Goal: Task Accomplishment & Management: Manage account settings

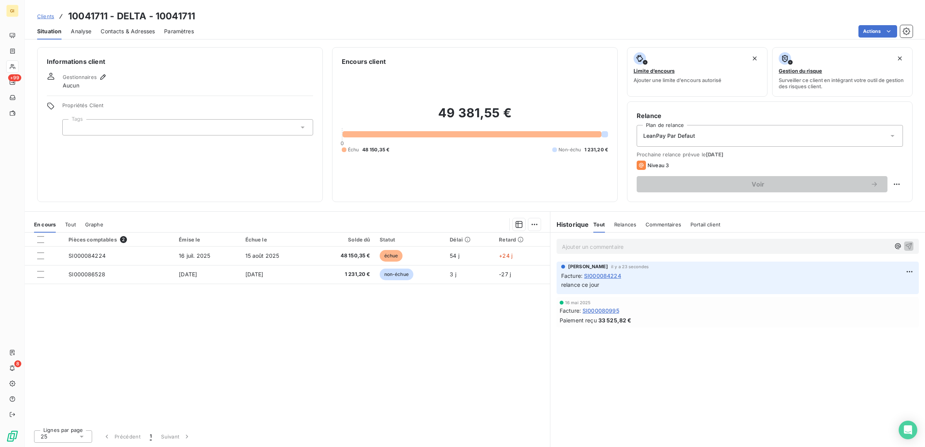
click at [42, 10] on div "Clients 10041711 - DELTA - 10041711" at bounding box center [116, 16] width 158 height 14
click at [42, 15] on span "Clients" at bounding box center [45, 16] width 17 height 6
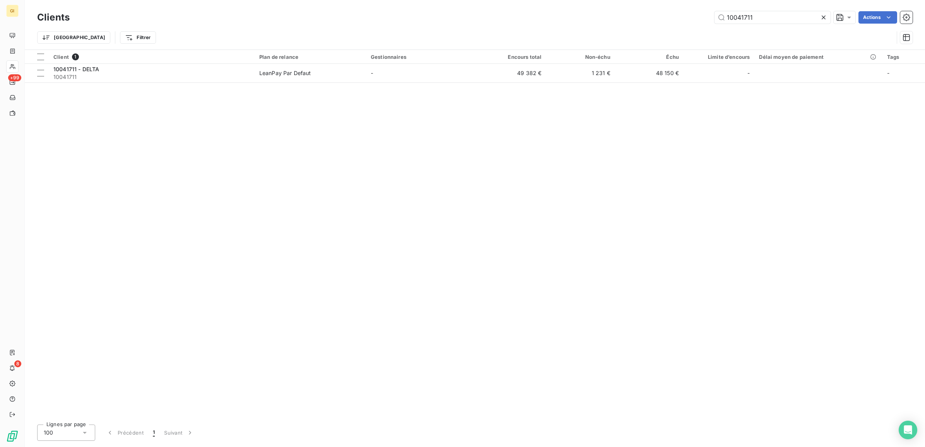
drag, startPoint x: 773, startPoint y: 14, endPoint x: 523, endPoint y: 41, distance: 251.2
click at [523, 41] on div "Clients 10041711 Actions Trier Filtrer" at bounding box center [475, 29] width 876 height 40
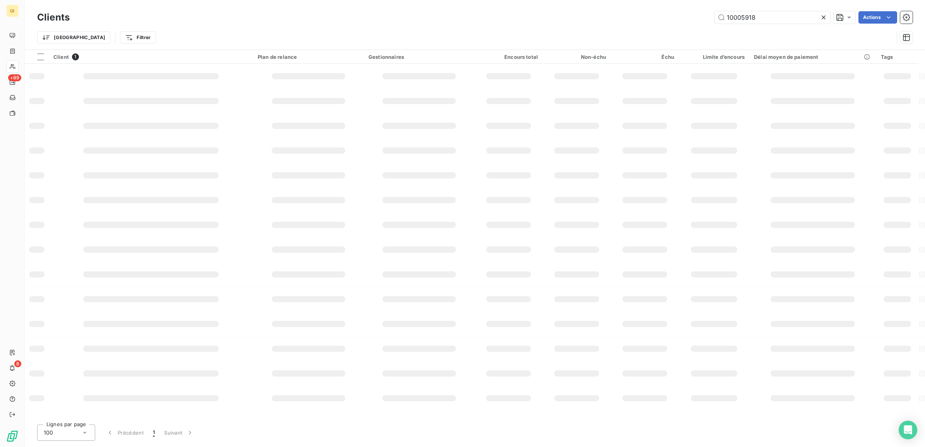
type input "10005918"
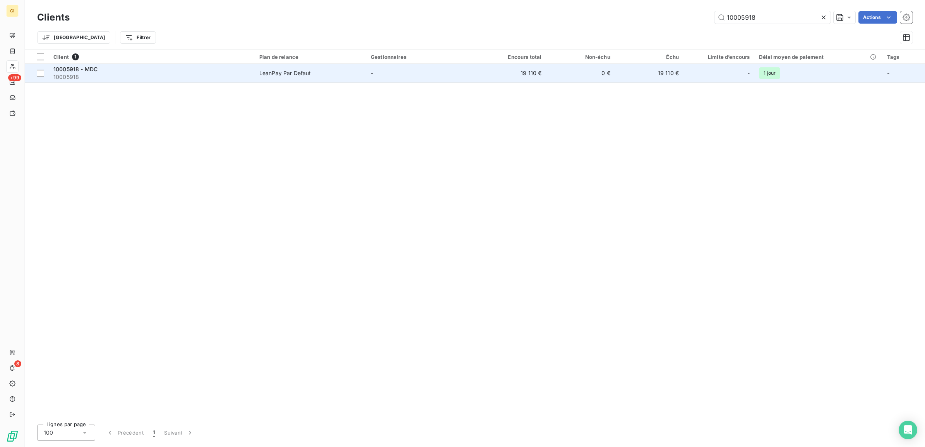
click at [120, 72] on div "10005918 - MDC" at bounding box center [151, 69] width 197 height 8
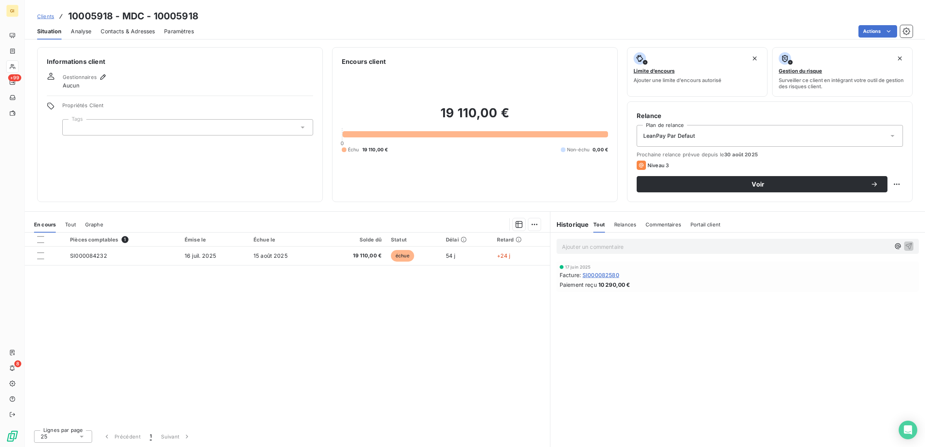
click at [120, 27] on span "Contacts & Adresses" at bounding box center [128, 31] width 54 height 8
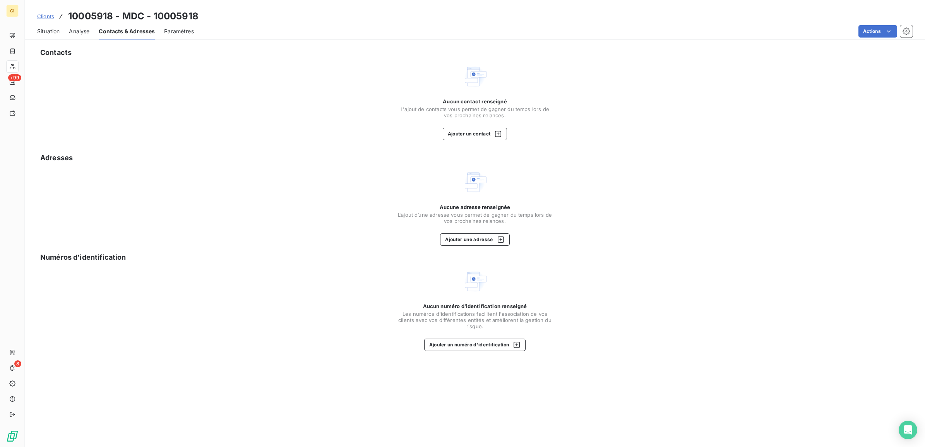
click at [51, 28] on span "Situation" at bounding box center [48, 31] width 22 height 8
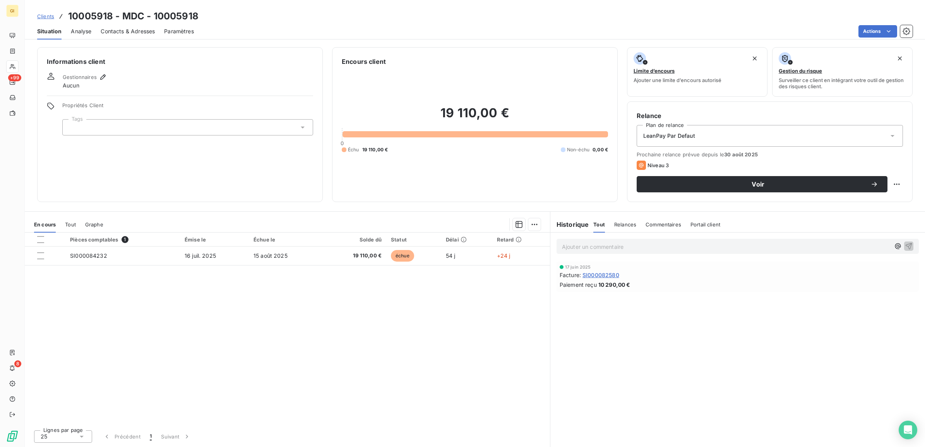
click at [122, 171] on div "Informations client Gestionnaires Aucun Propriétés Client Tags" at bounding box center [180, 124] width 286 height 155
click at [123, 27] on span "Contacts & Adresses" at bounding box center [128, 31] width 54 height 8
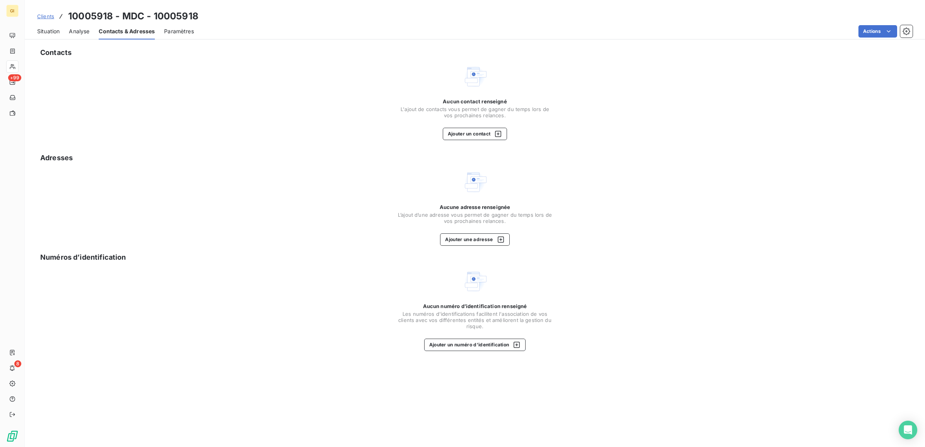
click at [465, 142] on div "Contacts Aucun contact renseigné L'ajout de contacts vous permet de gagner du t…" at bounding box center [475, 245] width 900 height 405
click at [464, 135] on button "Ajouter un contact" at bounding box center [475, 134] width 65 height 12
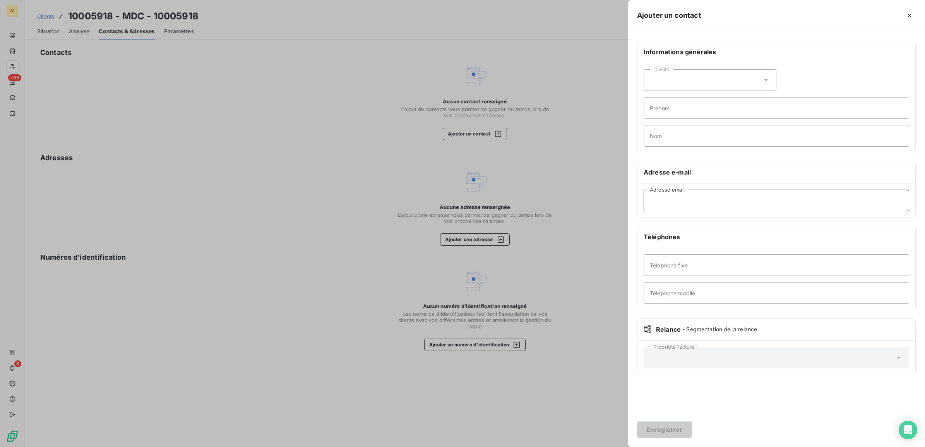
click at [711, 200] on input "Adresse email" at bounding box center [777, 201] width 266 height 22
paste input "[EMAIL_ADDRESS][DOMAIN_NAME]"
type input "[EMAIL_ADDRESS][DOMAIN_NAME]"
click at [650, 425] on button "Enregistrer" at bounding box center [664, 430] width 55 height 16
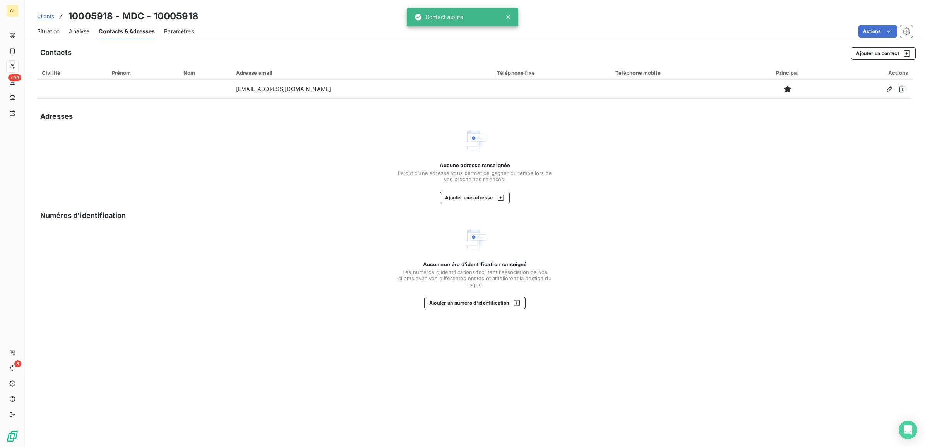
click at [43, 36] on div "Situation" at bounding box center [48, 31] width 22 height 16
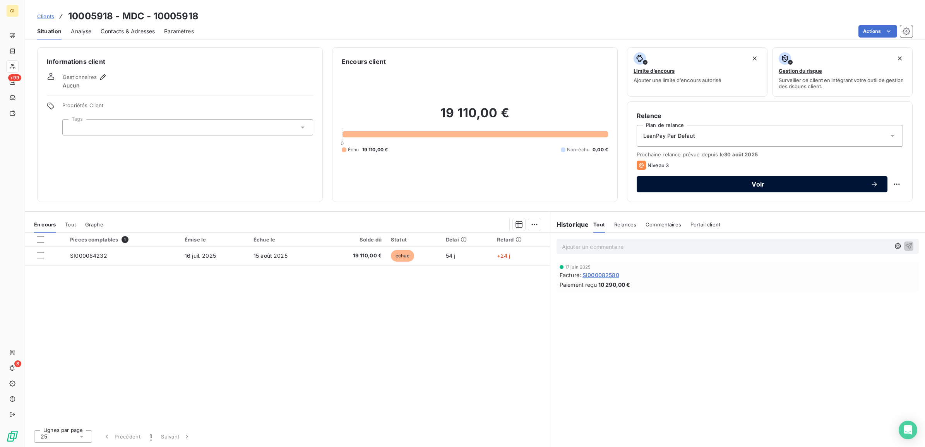
click at [732, 186] on span "Voir" at bounding box center [758, 184] width 225 height 6
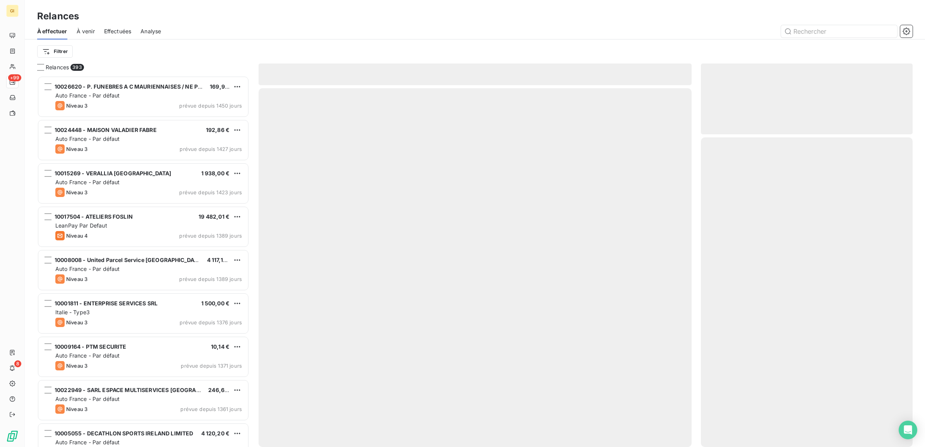
scroll to position [364, 204]
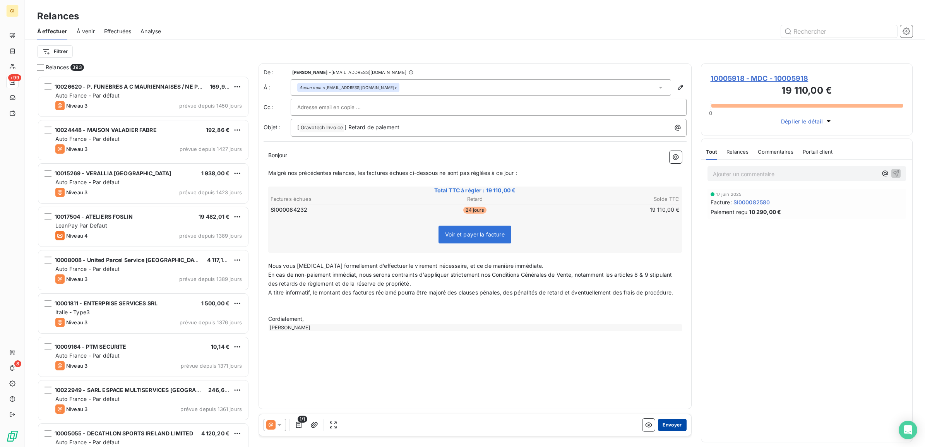
click at [673, 420] on button "Envoyer" at bounding box center [672, 425] width 28 height 12
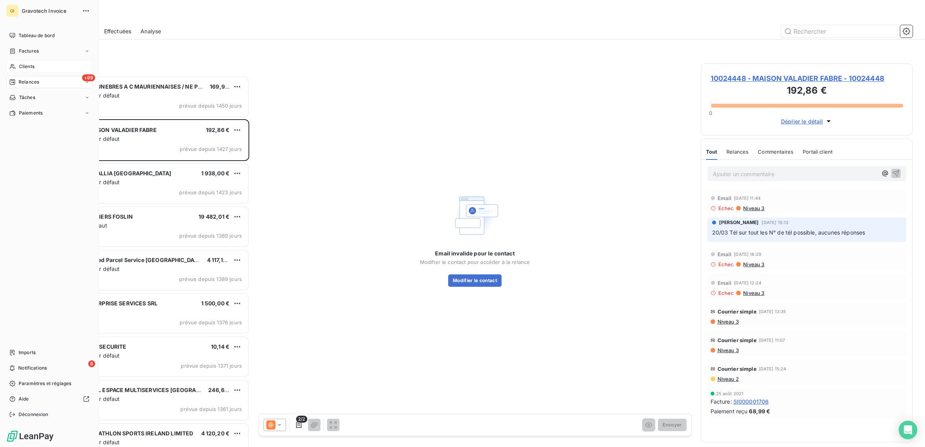
click at [19, 64] on span "Clients" at bounding box center [26, 66] width 15 height 7
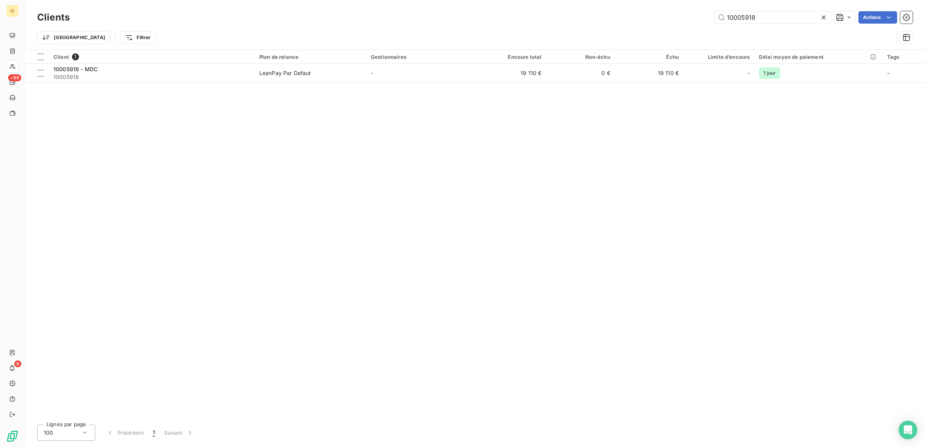
drag, startPoint x: 778, startPoint y: 15, endPoint x: 564, endPoint y: 18, distance: 213.7
click at [564, 18] on div "10005918 Actions" at bounding box center [496, 17] width 834 height 12
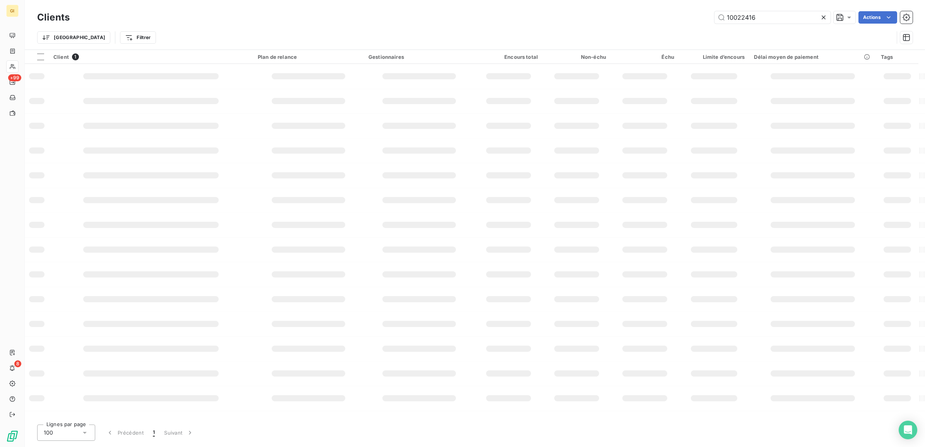
type input "10022416"
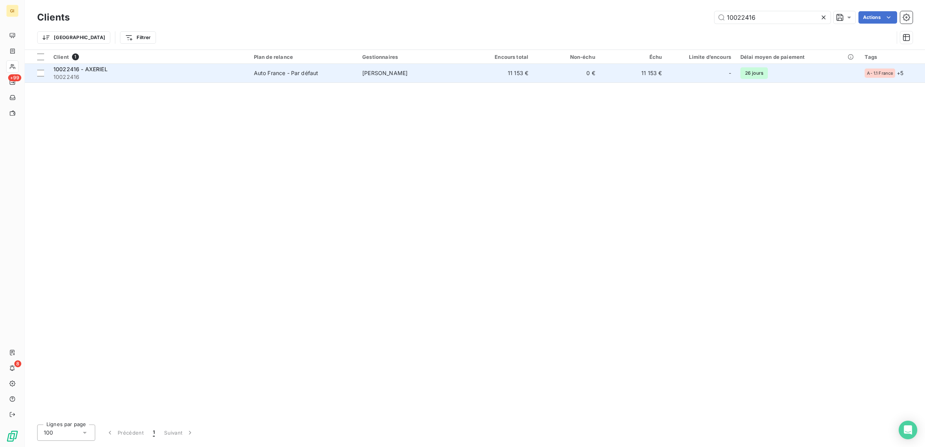
click at [264, 68] on td "Auto France - Par défaut" at bounding box center [303, 73] width 108 height 19
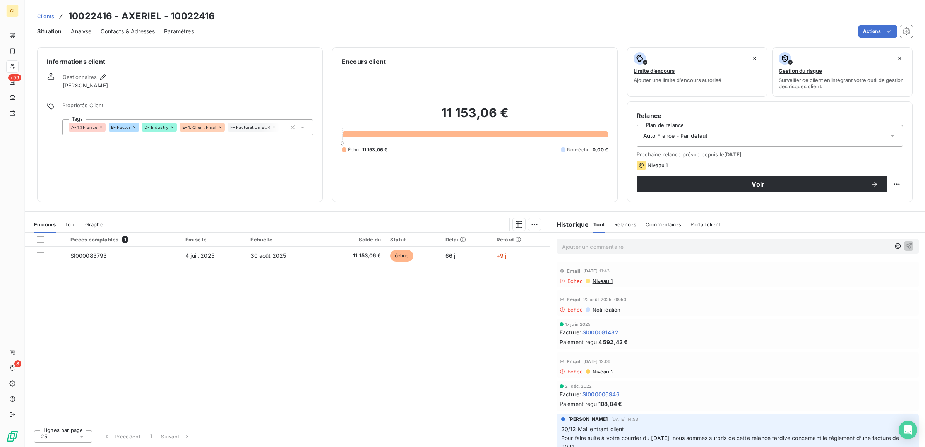
click at [132, 30] on span "Contacts & Adresses" at bounding box center [128, 31] width 54 height 8
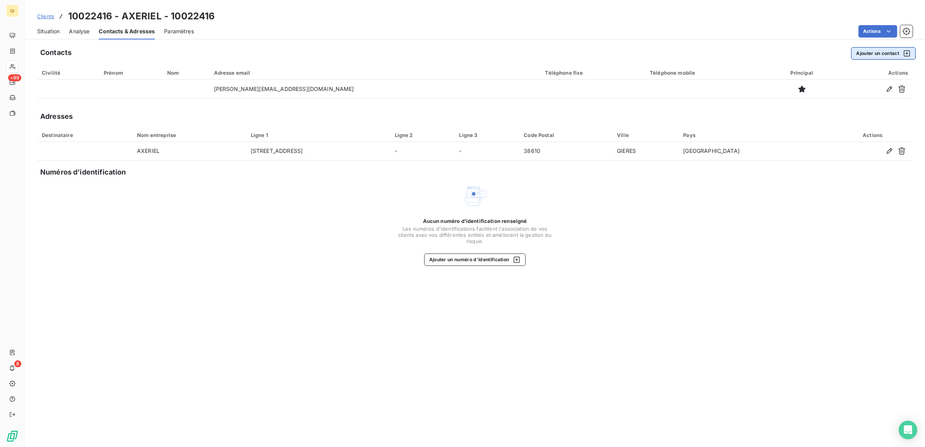
click at [881, 55] on button "Ajouter un contact" at bounding box center [883, 53] width 65 height 12
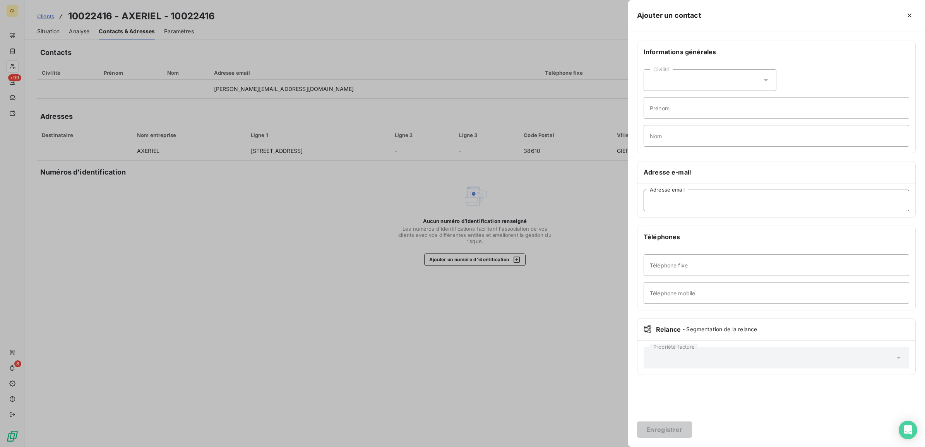
click at [688, 201] on input "Adresse email" at bounding box center [777, 201] width 266 height 22
paste input "[EMAIL_ADDRESS][DOMAIN_NAME]"
type input "[EMAIL_ADDRESS][DOMAIN_NAME]"
click at [671, 427] on button "Enregistrer" at bounding box center [664, 430] width 55 height 16
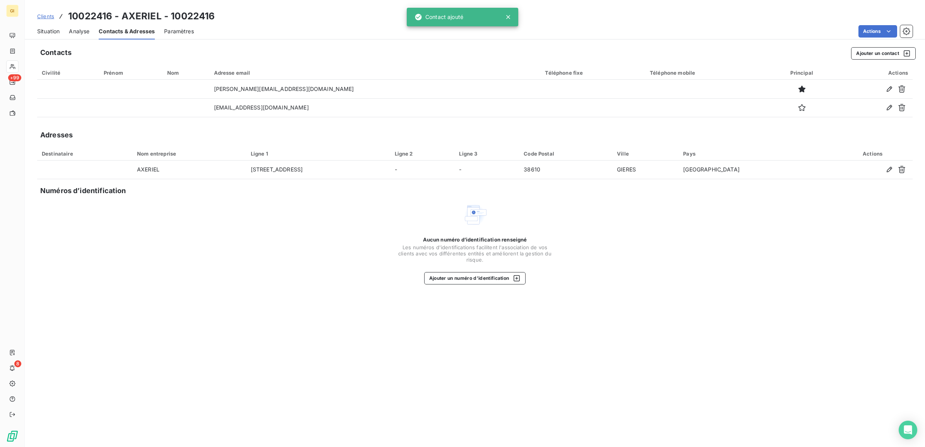
click at [51, 30] on span "Situation" at bounding box center [48, 31] width 22 height 8
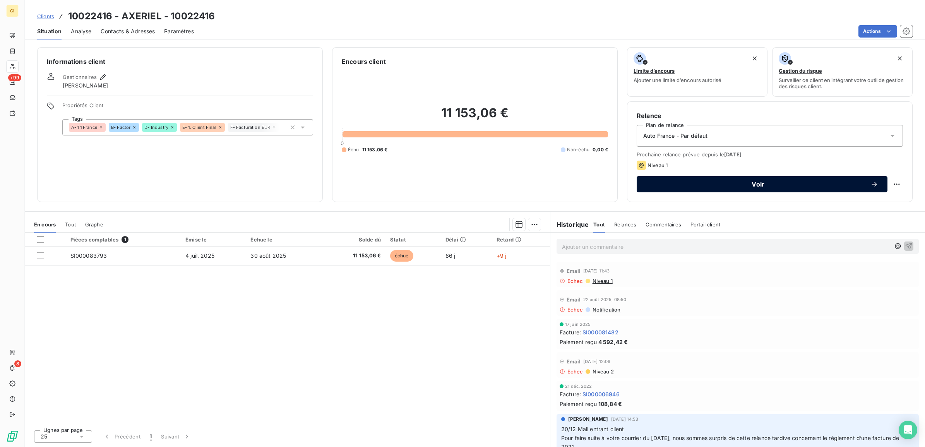
click at [780, 183] on span "Voir" at bounding box center [758, 184] width 225 height 6
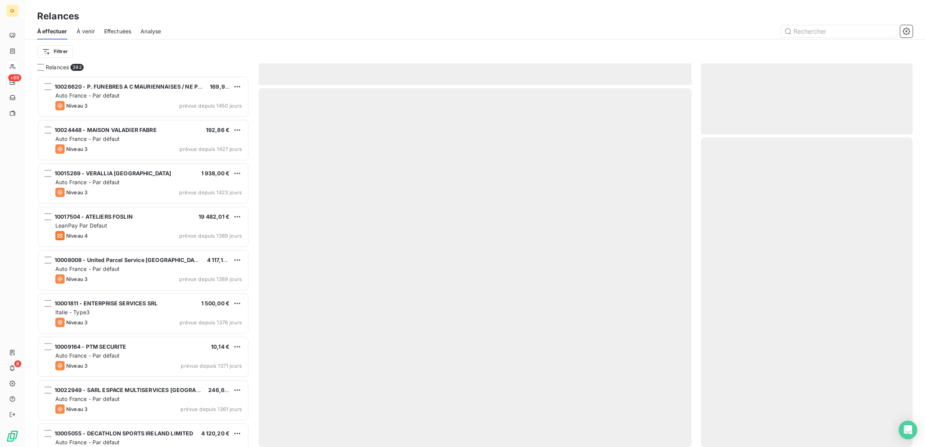
scroll to position [364, 204]
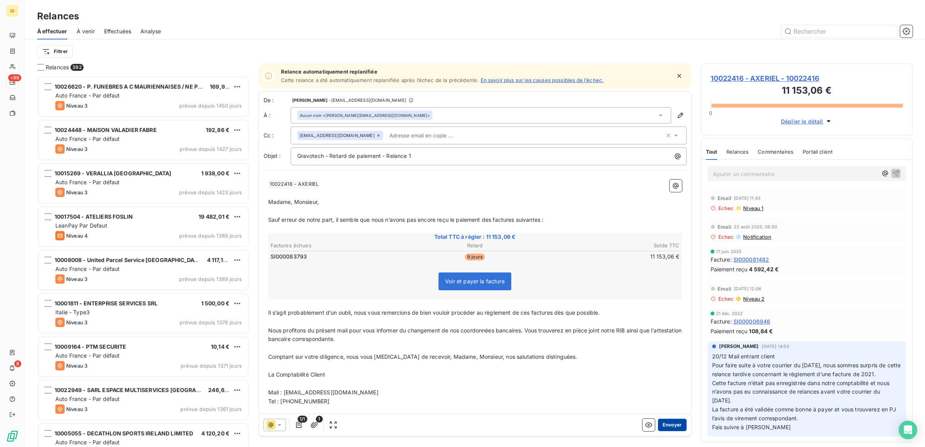
click at [671, 422] on button "Envoyer" at bounding box center [672, 425] width 28 height 12
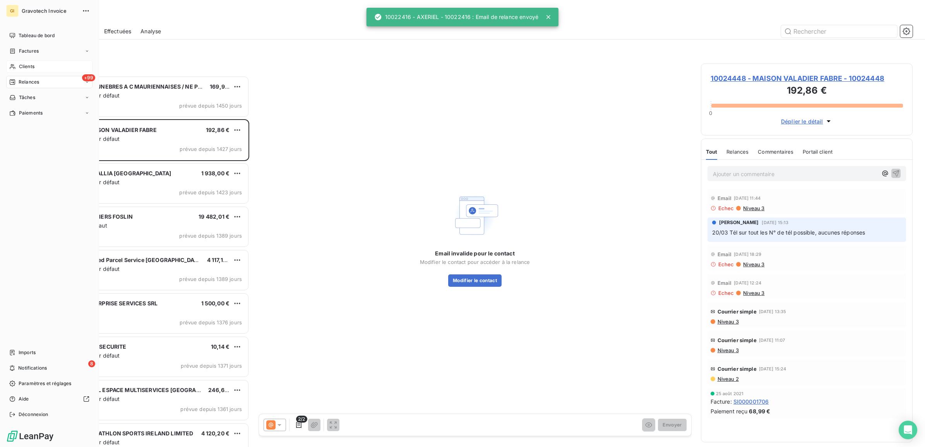
click at [30, 67] on span "Clients" at bounding box center [26, 66] width 15 height 7
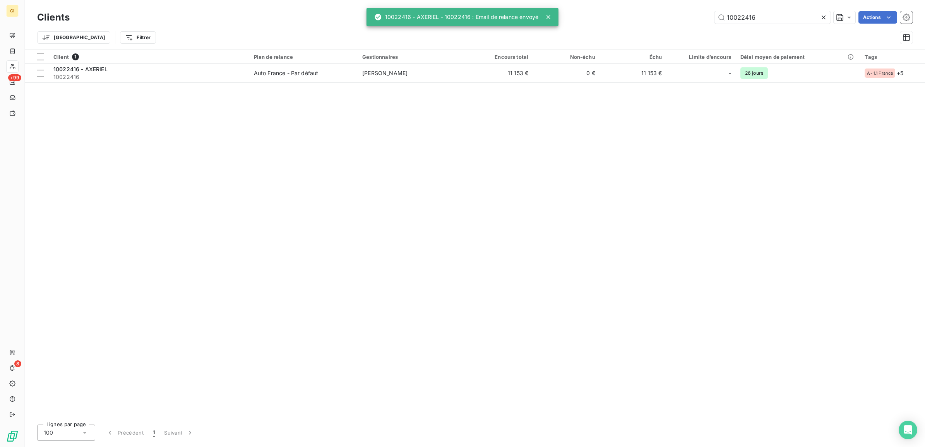
drag, startPoint x: 767, startPoint y: 16, endPoint x: 566, endPoint y: 36, distance: 202.3
click at [570, 35] on div "Clients 10022416 Actions Trier Filtrer" at bounding box center [475, 29] width 876 height 40
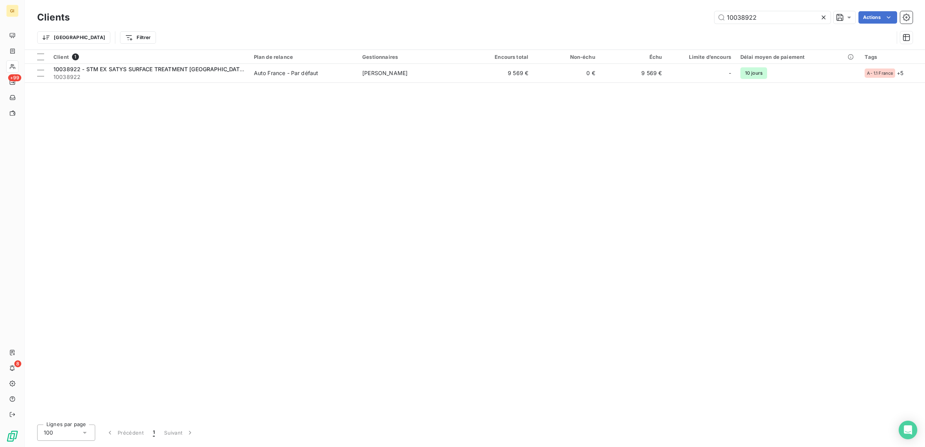
type input "10038922"
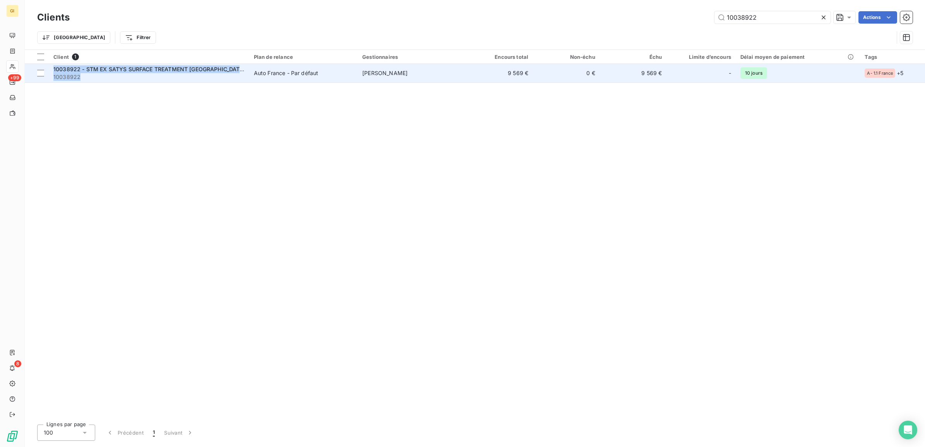
click at [223, 85] on div "Client 1 Plan de relance Gestionnaires Encours total Non-échu Échu Limite d’enc…" at bounding box center [475, 234] width 900 height 369
click at [283, 68] on td "Auto France - Par défaut" at bounding box center [303, 73] width 108 height 19
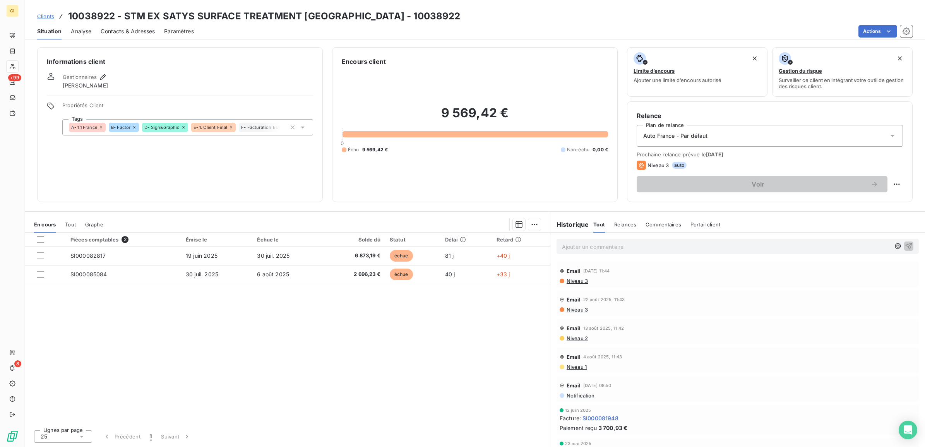
click at [42, 15] on span "Clients" at bounding box center [45, 16] width 17 height 6
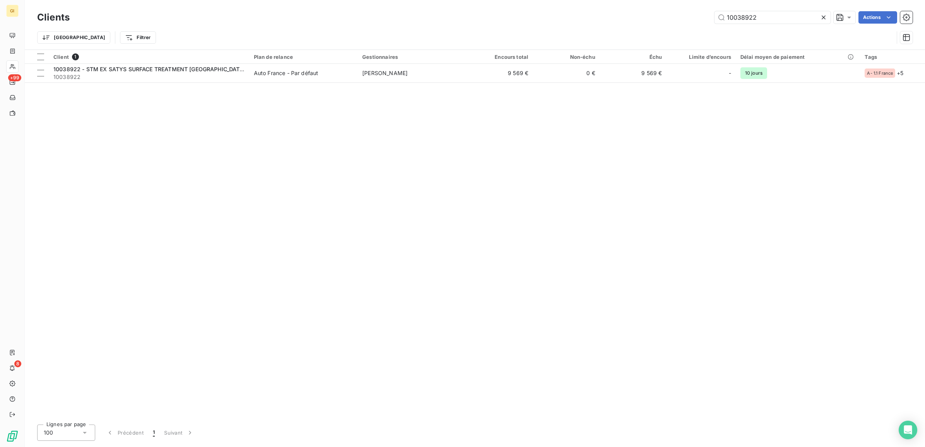
drag, startPoint x: 758, startPoint y: 14, endPoint x: 653, endPoint y: 24, distance: 105.0
click at [653, 23] on div "10038922 Actions" at bounding box center [496, 17] width 834 height 12
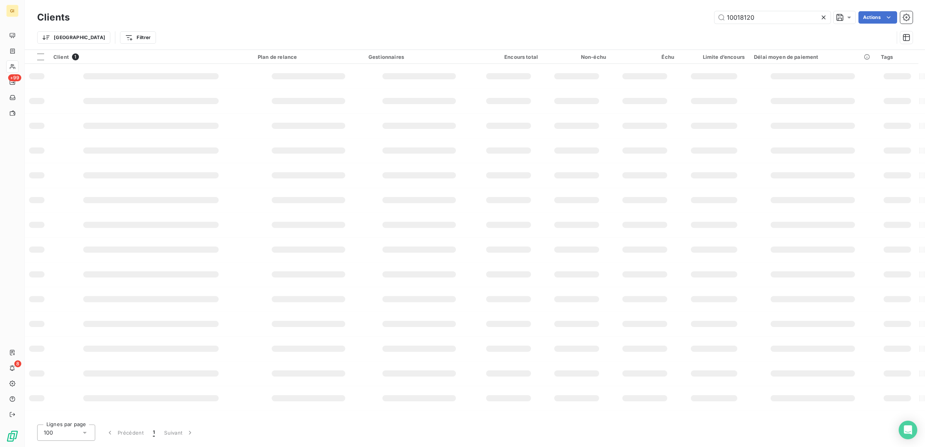
type input "10018120"
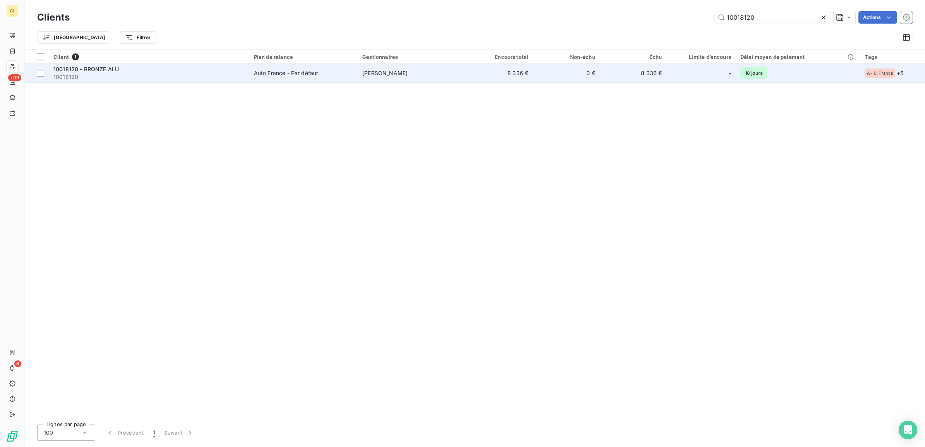
click at [285, 75] on div "Auto France - Par défaut" at bounding box center [286, 73] width 65 height 8
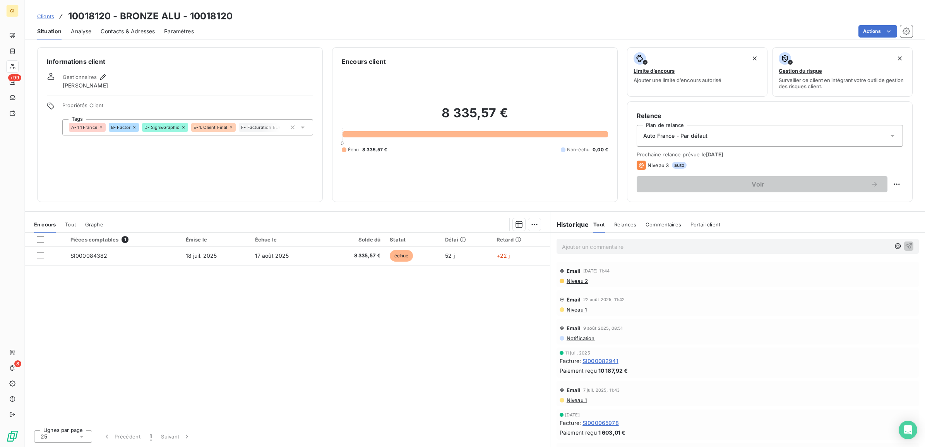
click at [298, 326] on div "Pièces comptables 1 Émise le Échue le Solde dû Statut Délai Retard SI000084382 …" at bounding box center [287, 328] width 525 height 191
